Goal: Task Accomplishment & Management: Manage account settings

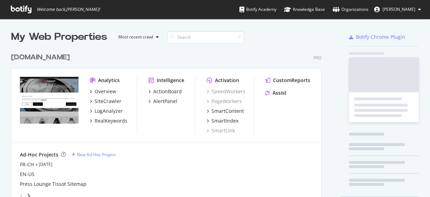
scroll to position [159, 310]
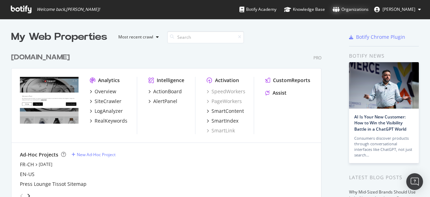
click at [367, 8] on div "Organizations" at bounding box center [351, 9] width 36 height 7
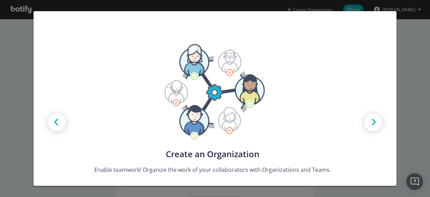
click at [412, 57] on div "Create new Projects for your Teams Create the exact model that matches your Org…" at bounding box center [215, 98] width 430 height 197
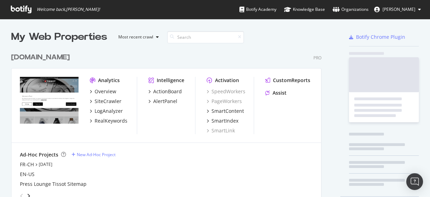
scroll to position [159, 310]
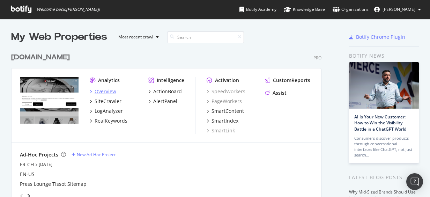
click at [104, 89] on div "Overview" at bounding box center [106, 91] width 22 height 7
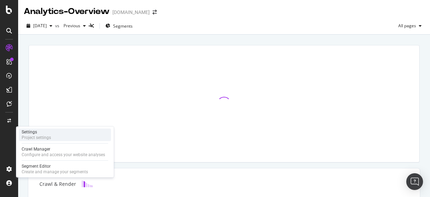
click at [40, 133] on div "Settings" at bounding box center [36, 132] width 29 height 6
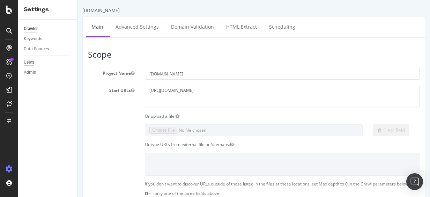
click at [30, 64] on div "Users" at bounding box center [29, 62] width 10 height 7
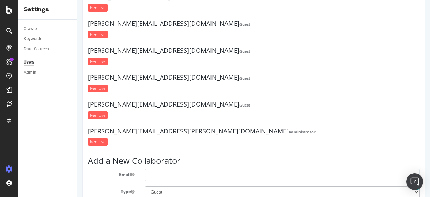
scroll to position [102, 0]
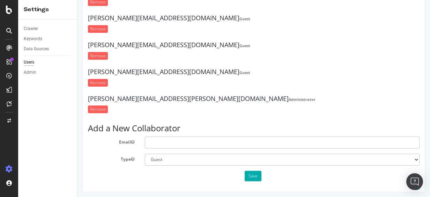
click at [180, 141] on input "text" at bounding box center [282, 143] width 275 height 12
type input "lea.vuilleumier@tissot.ch"
click at [171, 154] on select "Administrator Guest" at bounding box center [282, 160] width 275 height 12
click at [145, 154] on select "Administrator Guest" at bounding box center [282, 160] width 275 height 12
click at [248, 186] on div "Tissot-org Owner johann.beutler@tissot.ch Guest Remove lea.wermeille@tissot.ch …" at bounding box center [253, 53] width 343 height 277
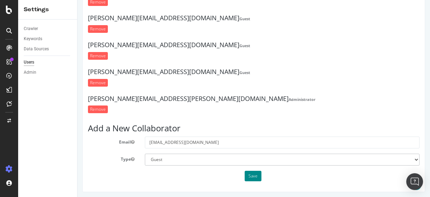
click at [252, 177] on button "Save" at bounding box center [253, 176] width 17 height 10
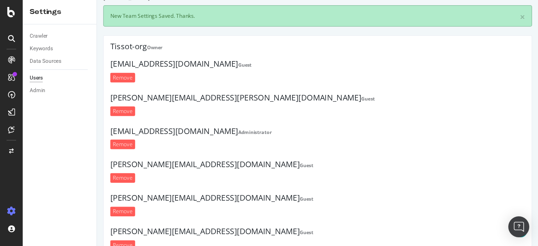
scroll to position [0, 0]
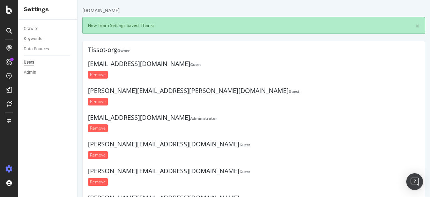
click at [34, 130] on div "Crawler Keywords Data Sources Users Admin" at bounding box center [47, 108] width 59 height 177
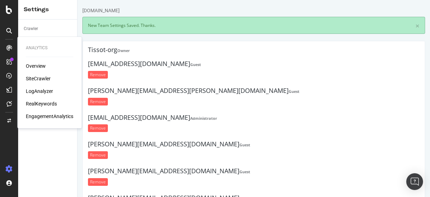
click at [9, 56] on div at bounding box center [8, 61] width 11 height 11
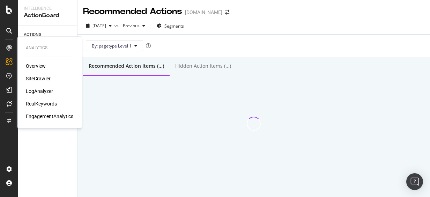
click at [29, 68] on div "Overview" at bounding box center [36, 66] width 20 height 7
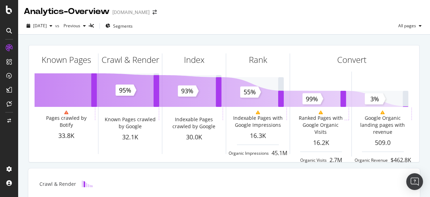
click at [190, 31] on div "2025 Aug. 8th vs Previous Segments All pages" at bounding box center [224, 27] width 412 height 14
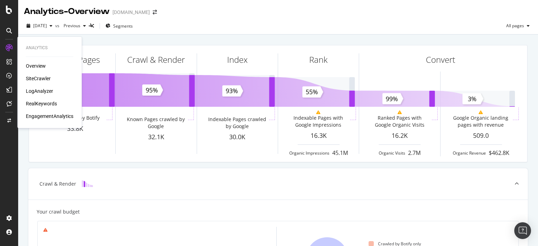
click at [10, 50] on icon at bounding box center [9, 47] width 7 height 7
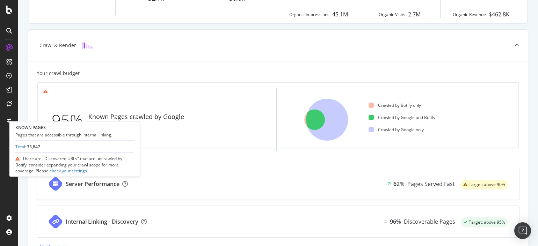
scroll to position [43, 0]
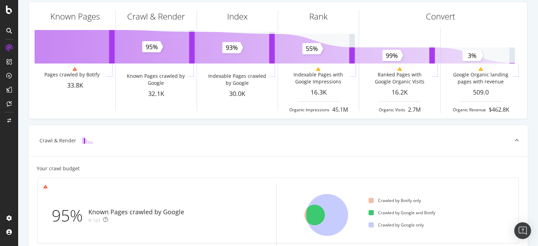
click at [13, 65] on div at bounding box center [8, 61] width 11 height 11
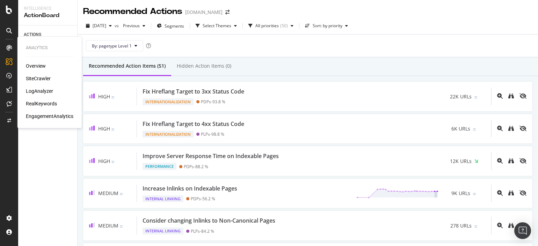
click at [36, 77] on div "SiteCrawler" at bounding box center [38, 78] width 25 height 7
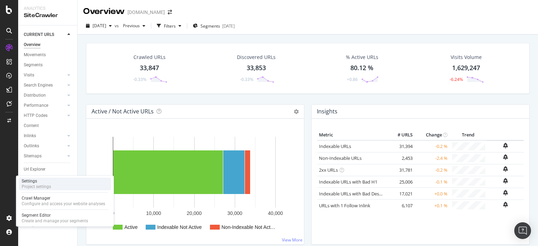
click at [52, 183] on div "Settings Project settings" at bounding box center [65, 184] width 92 height 13
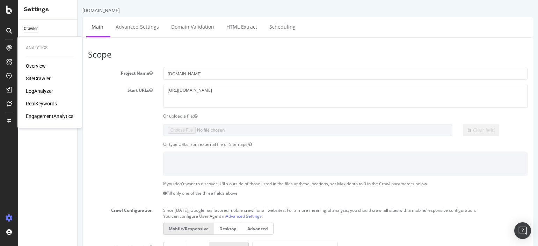
click at [31, 77] on div "SiteCrawler" at bounding box center [38, 78] width 25 height 7
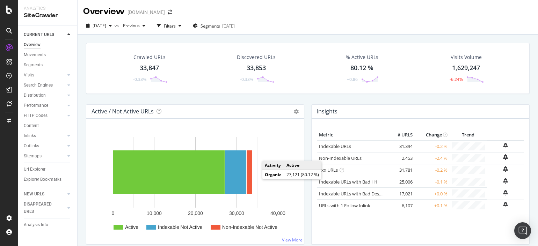
click at [308, 101] on div "Crawled URLs 33,847 -0.33% Discovered URLs 33,853 -0.33% % Active URLs 80.12 % …" at bounding box center [307, 73] width 450 height 61
click at [306, 100] on div "Crawled URLs 33,847 -0.33% Discovered URLs 33,853 -0.33% % Active URLs 80.12 % …" at bounding box center [307, 73] width 450 height 61
